Goal: Information Seeking & Learning: Learn about a topic

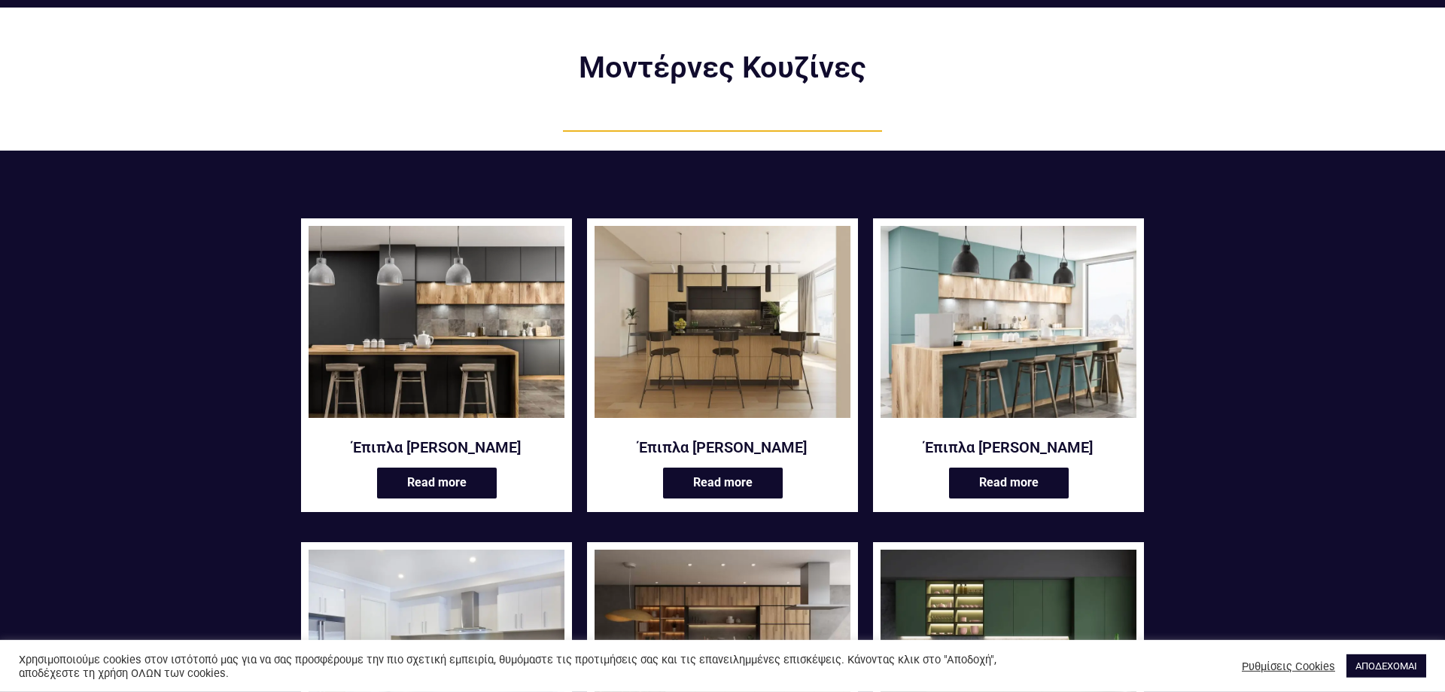
scroll to position [77, 0]
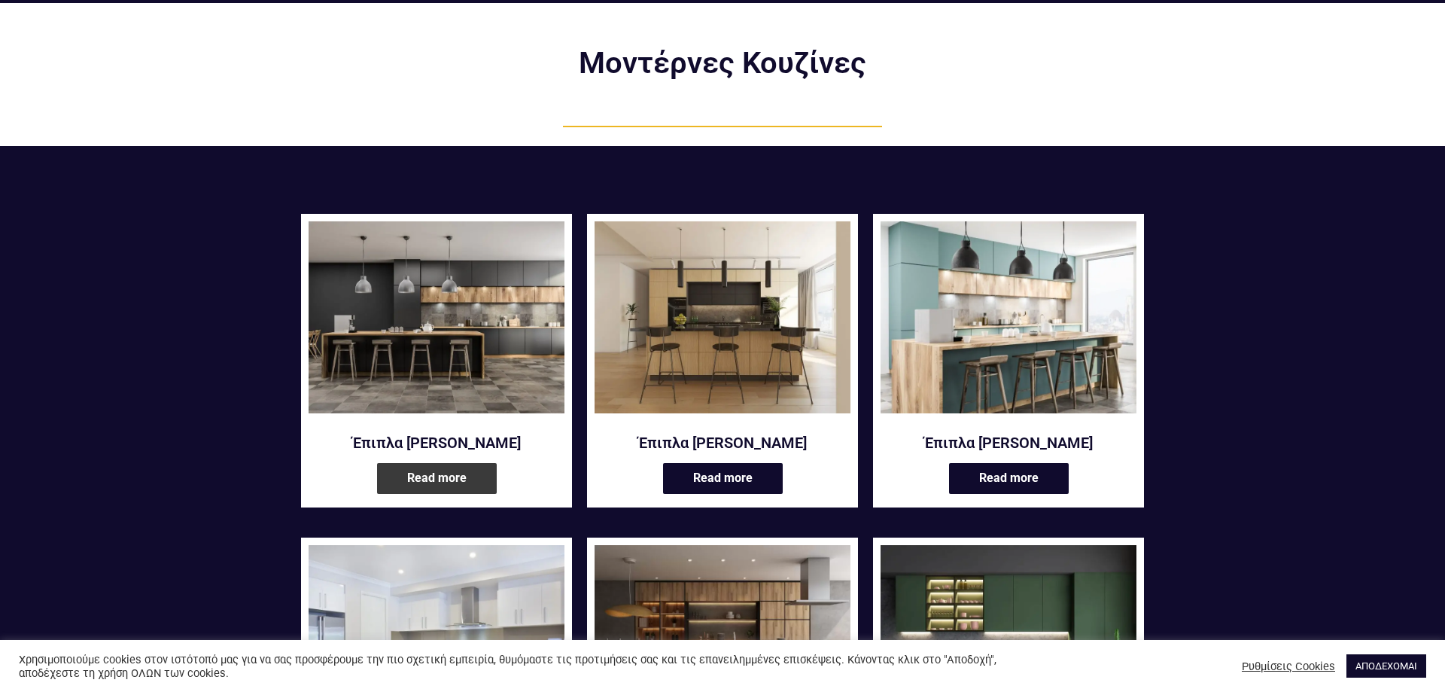
click at [474, 480] on link "Read more" at bounding box center [437, 478] width 120 height 31
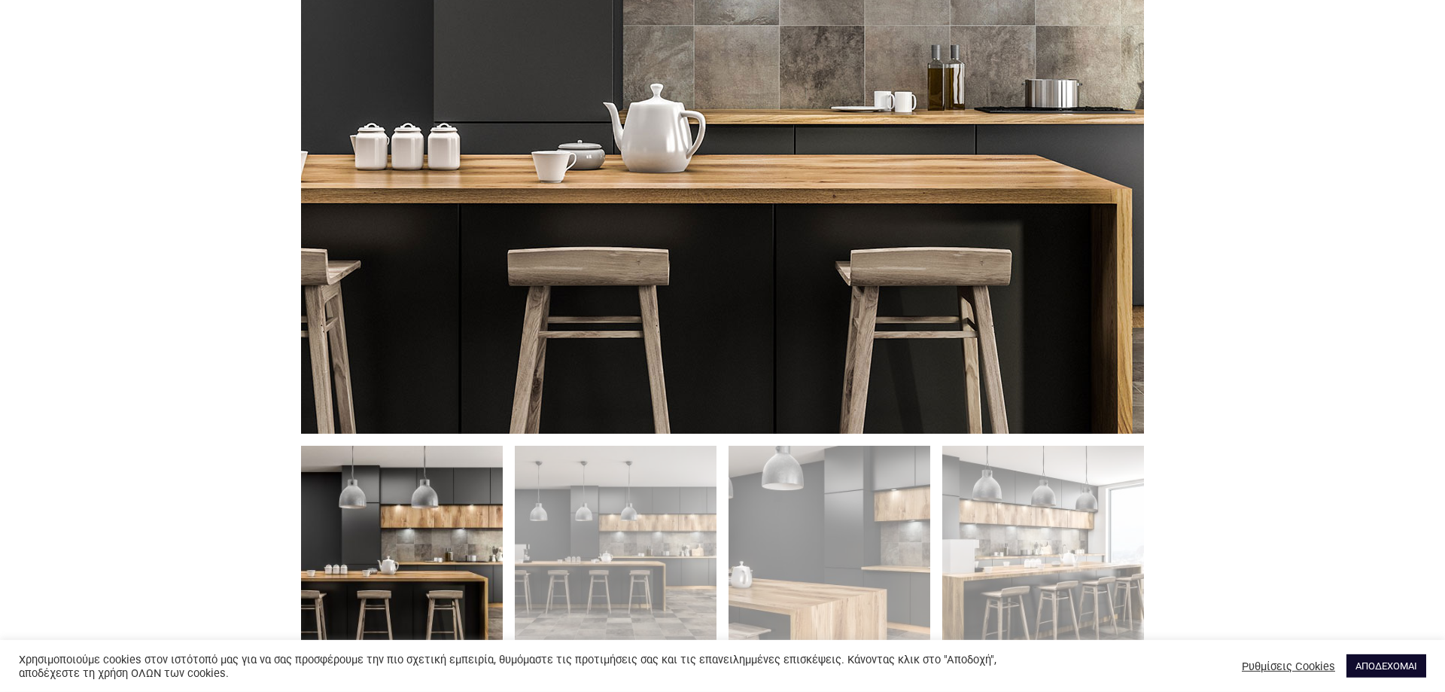
scroll to position [921, 0]
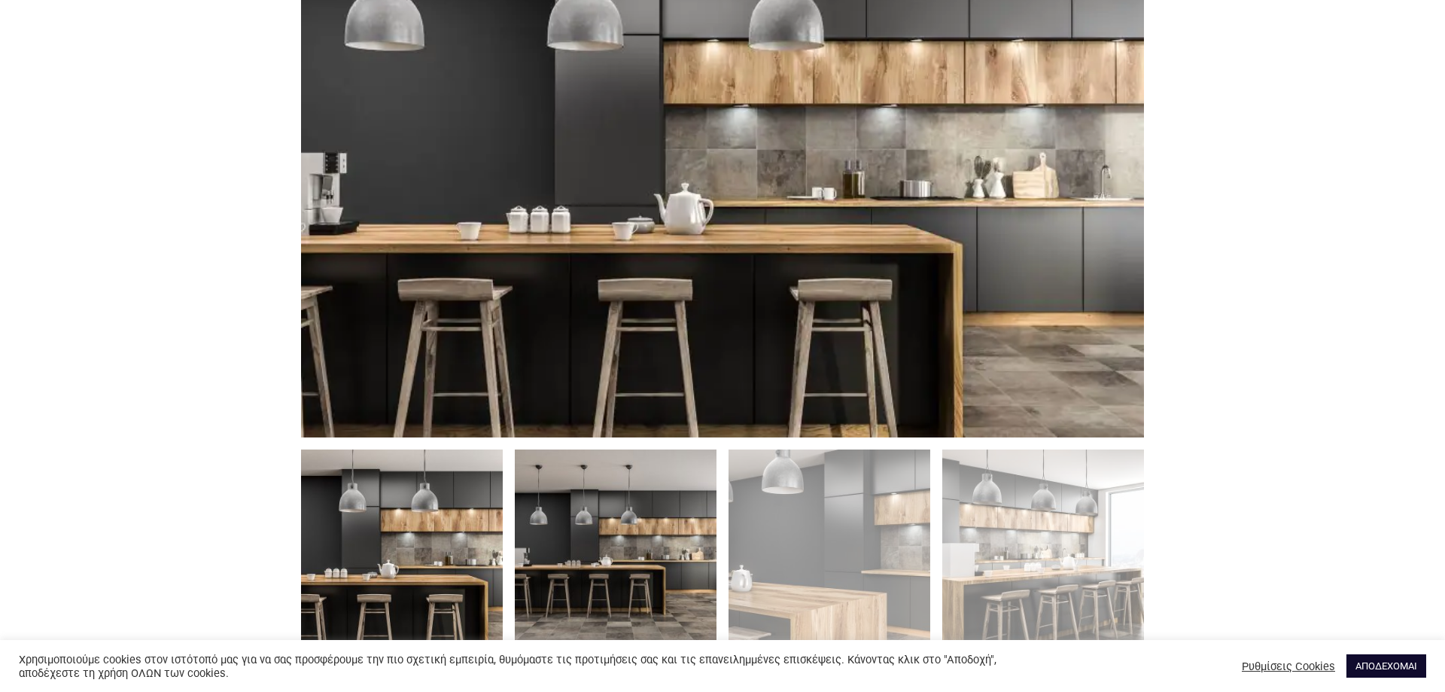
click at [566, 562] on img at bounding box center [616, 550] width 202 height 202
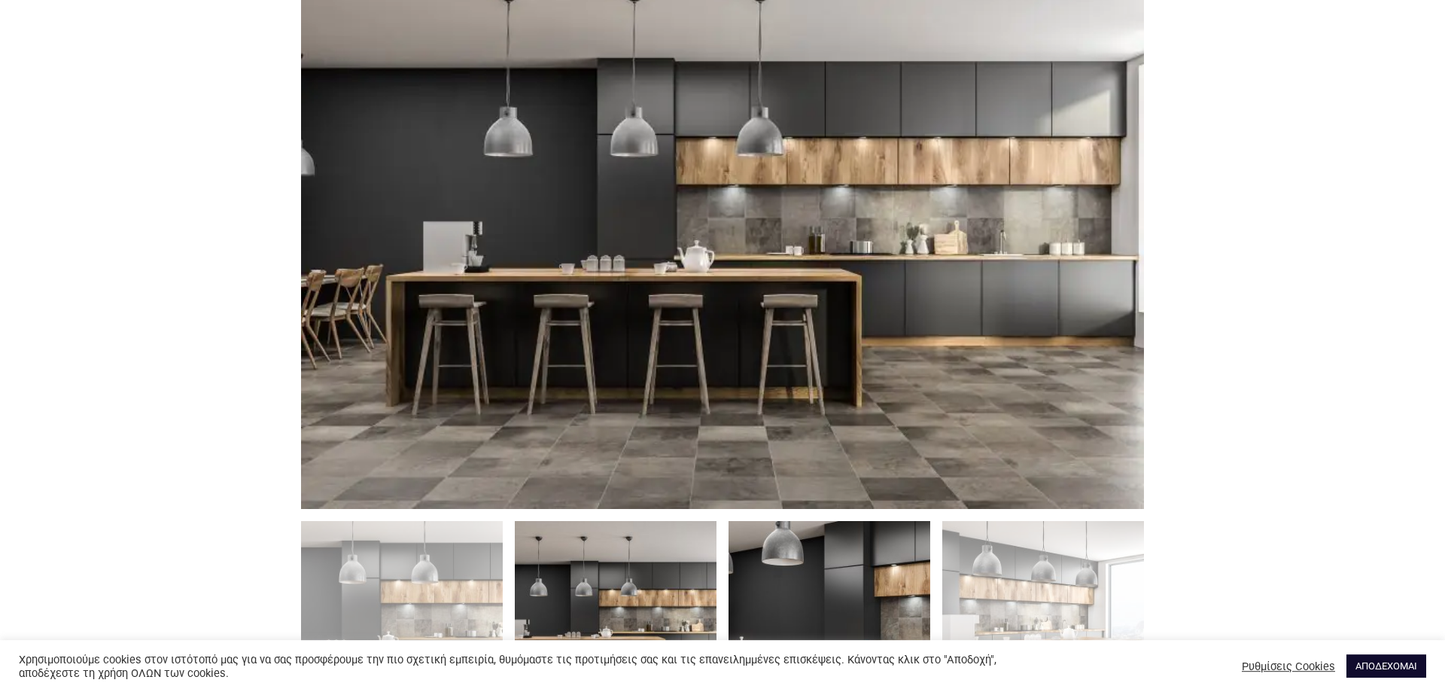
scroll to position [844, 0]
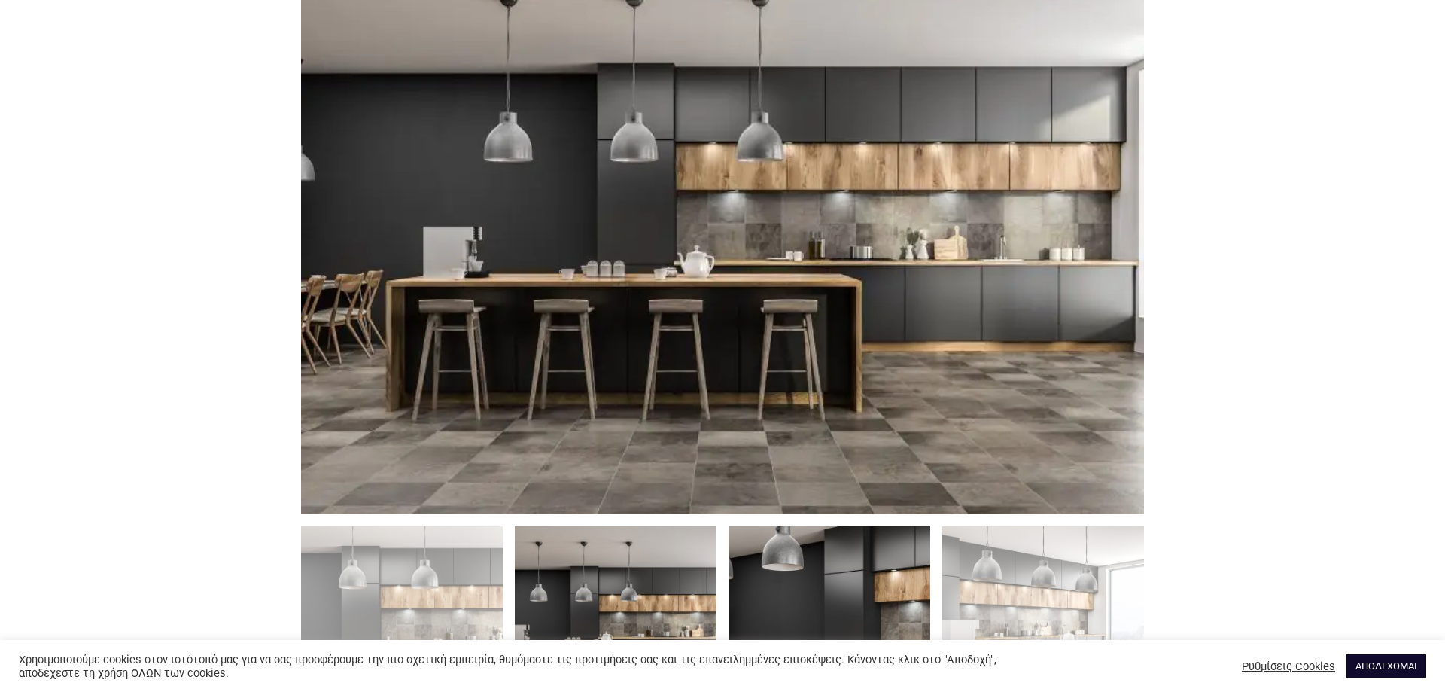
click at [908, 595] on img at bounding box center [829, 627] width 202 height 202
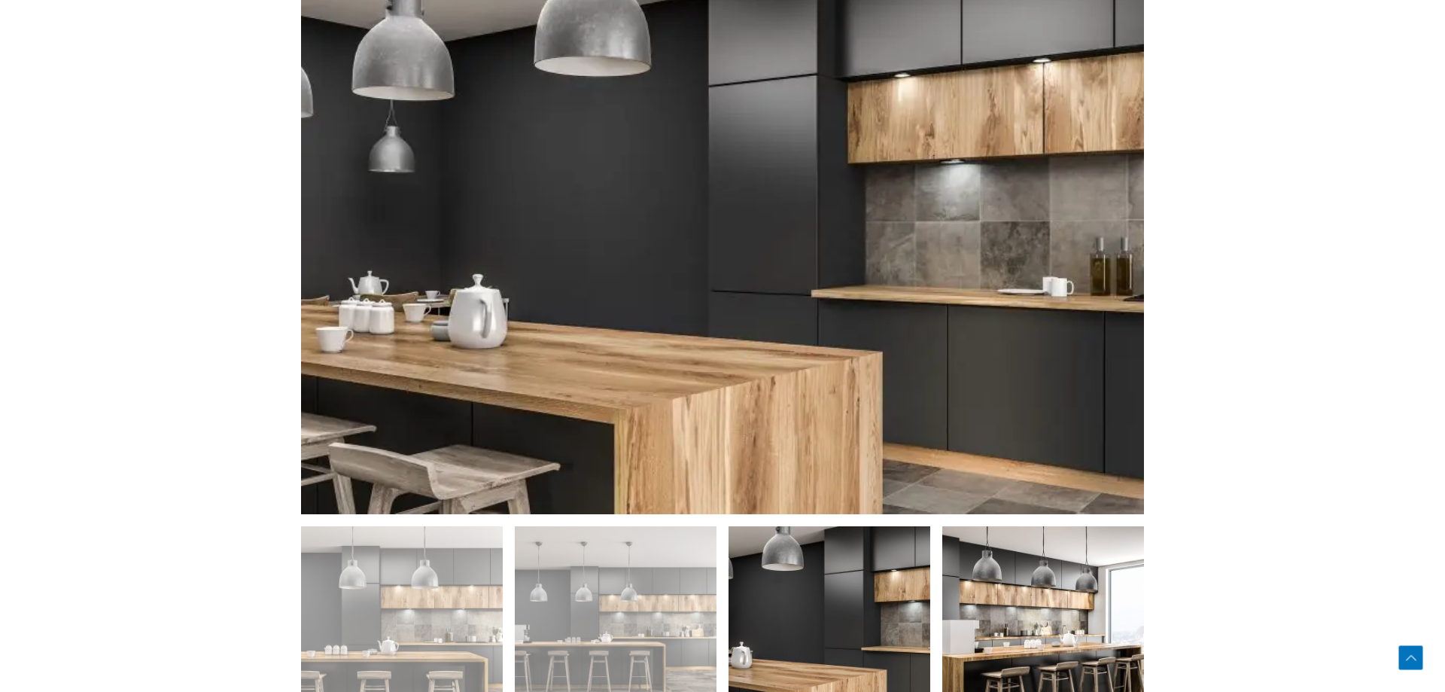
click at [988, 594] on img at bounding box center [1043, 627] width 202 height 202
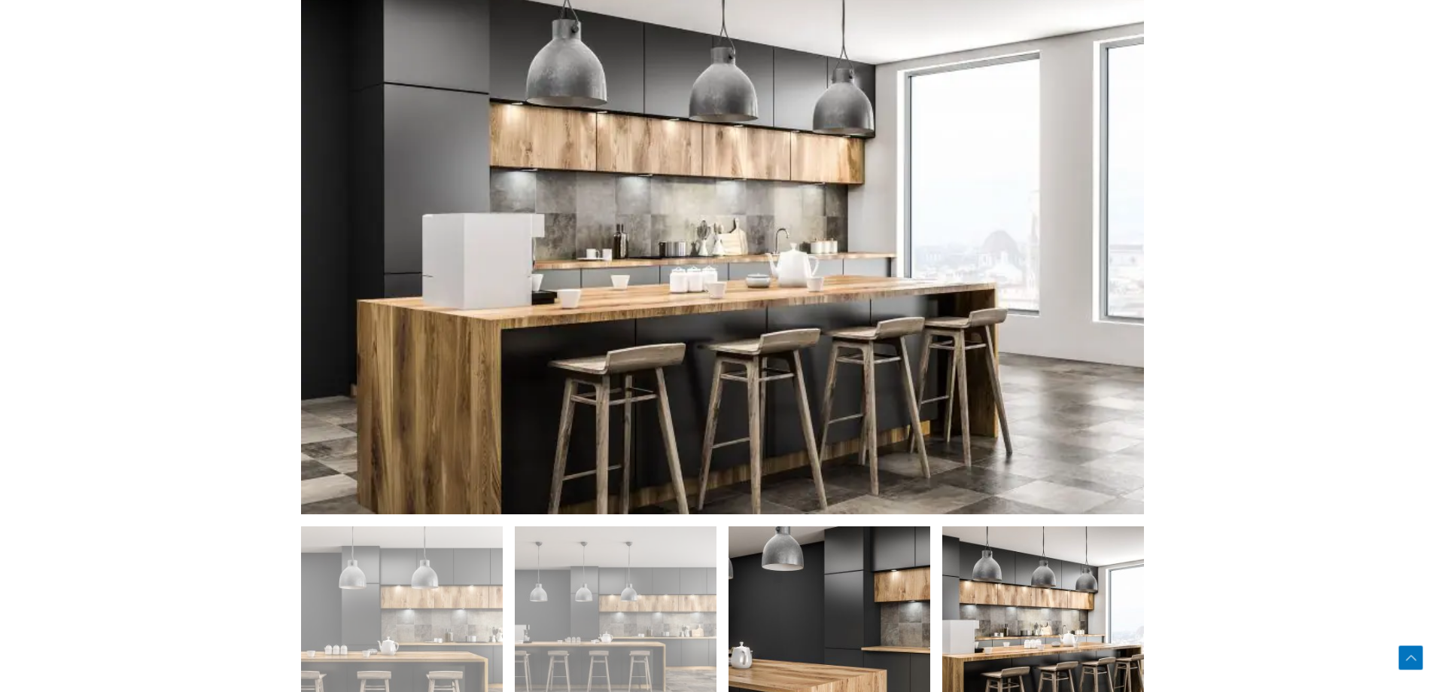
click at [825, 596] on img at bounding box center [829, 627] width 202 height 202
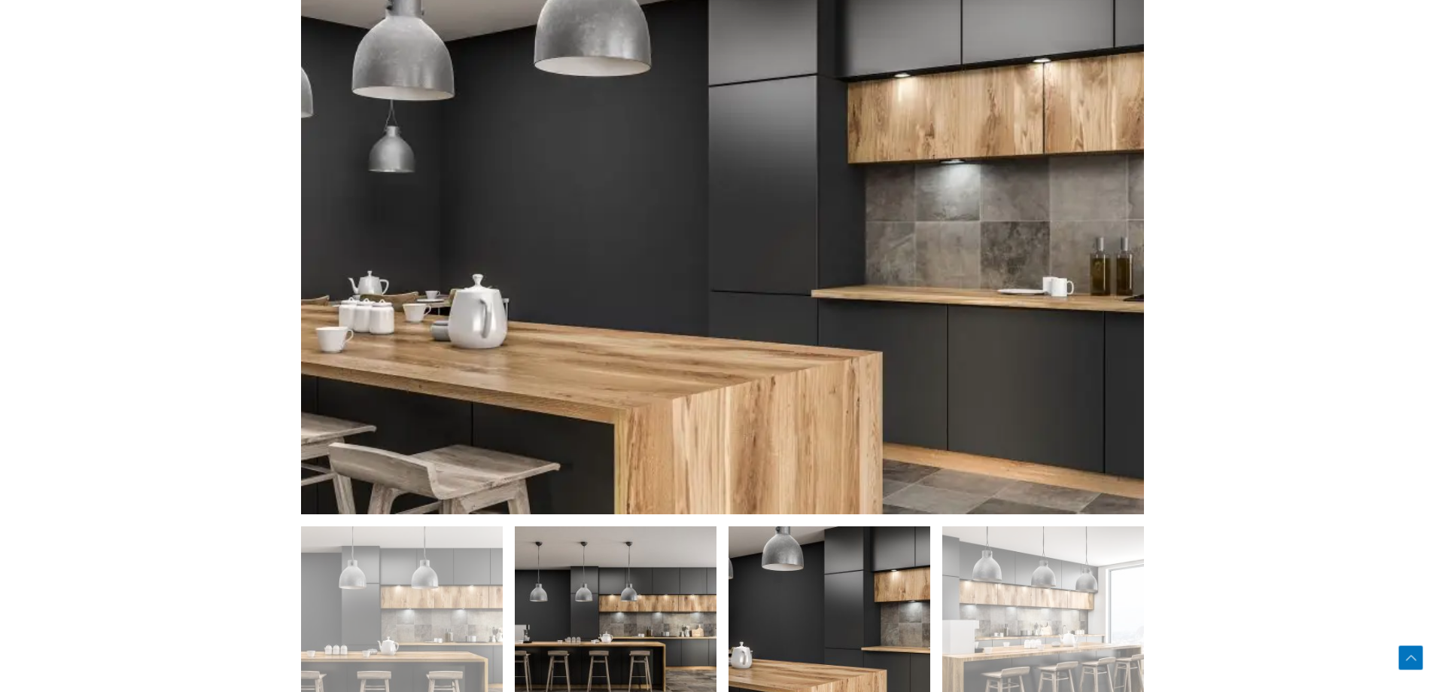
click at [693, 605] on img at bounding box center [616, 627] width 202 height 202
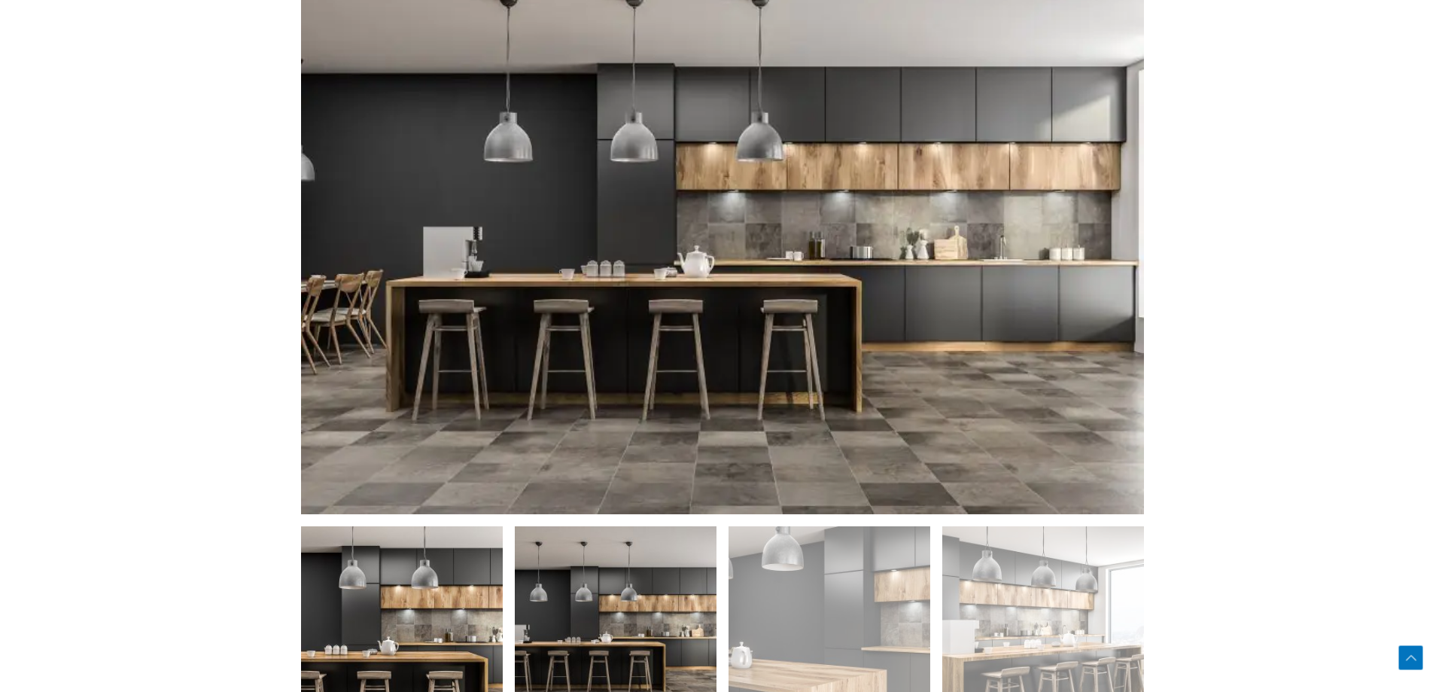
click at [445, 598] on img at bounding box center [402, 627] width 202 height 202
